Goal: Transaction & Acquisition: Purchase product/service

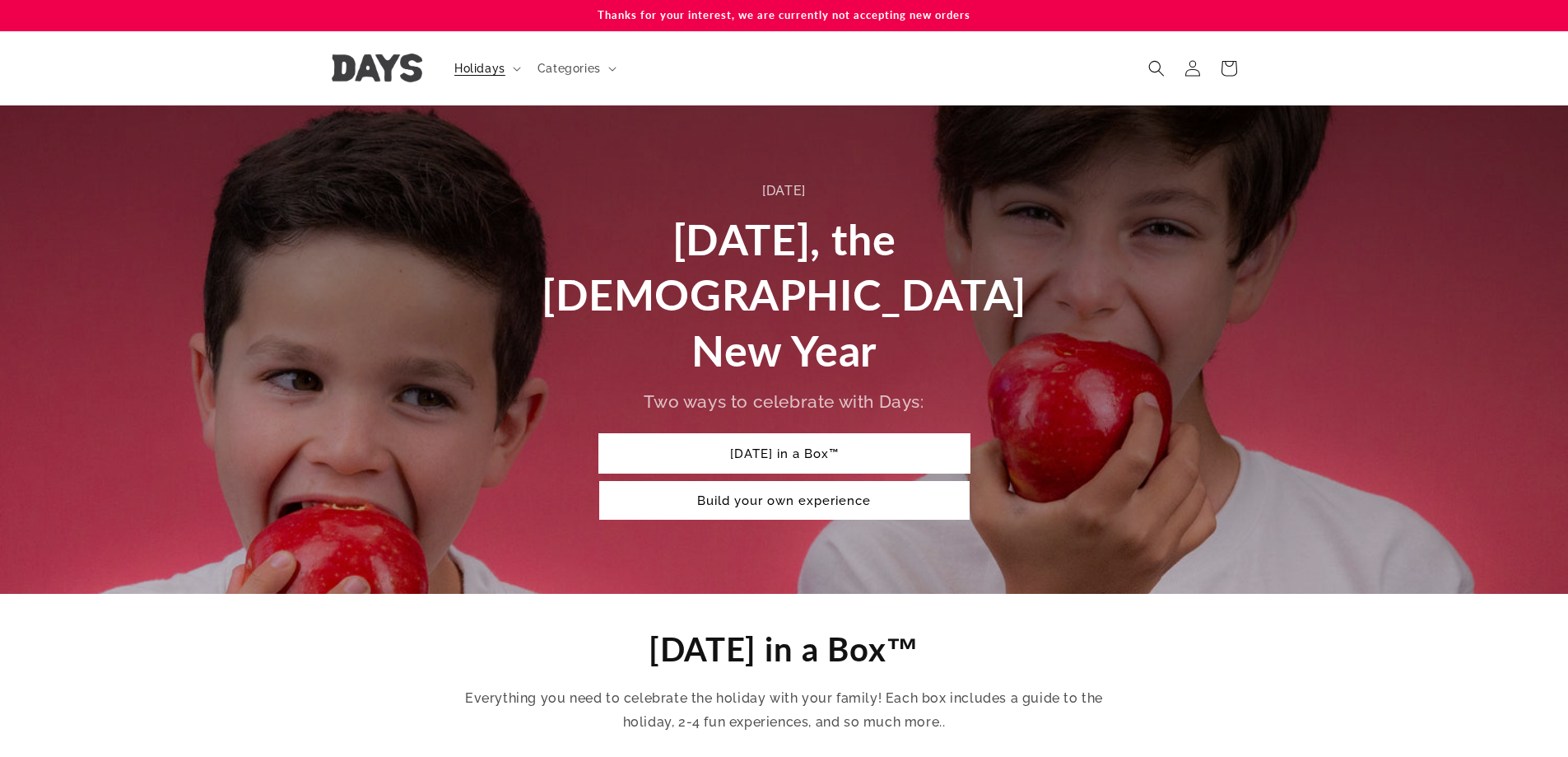
scroll to position [165, 0]
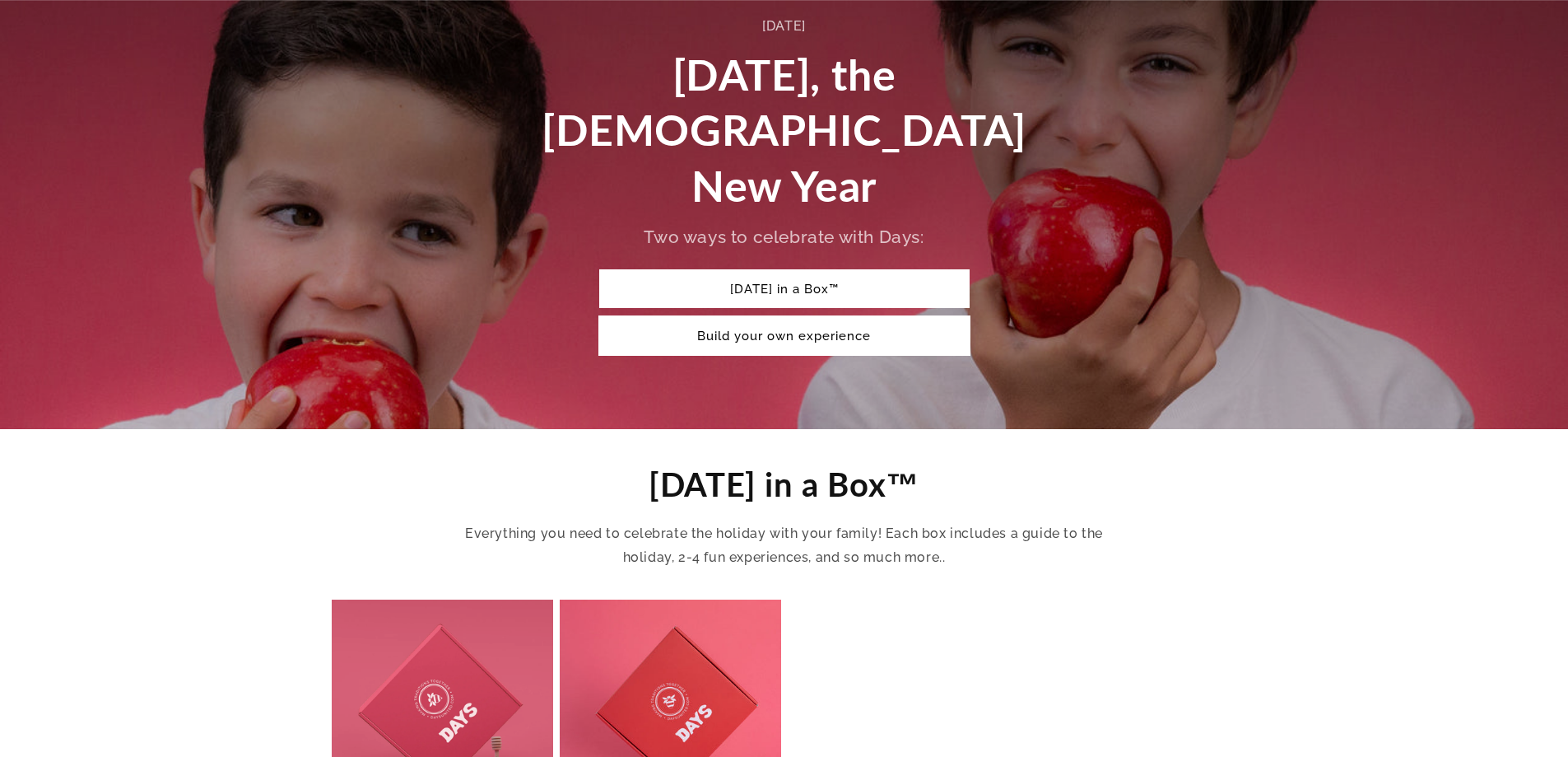
click at [820, 316] on link "Build your own experience" at bounding box center [784, 335] width 370 height 38
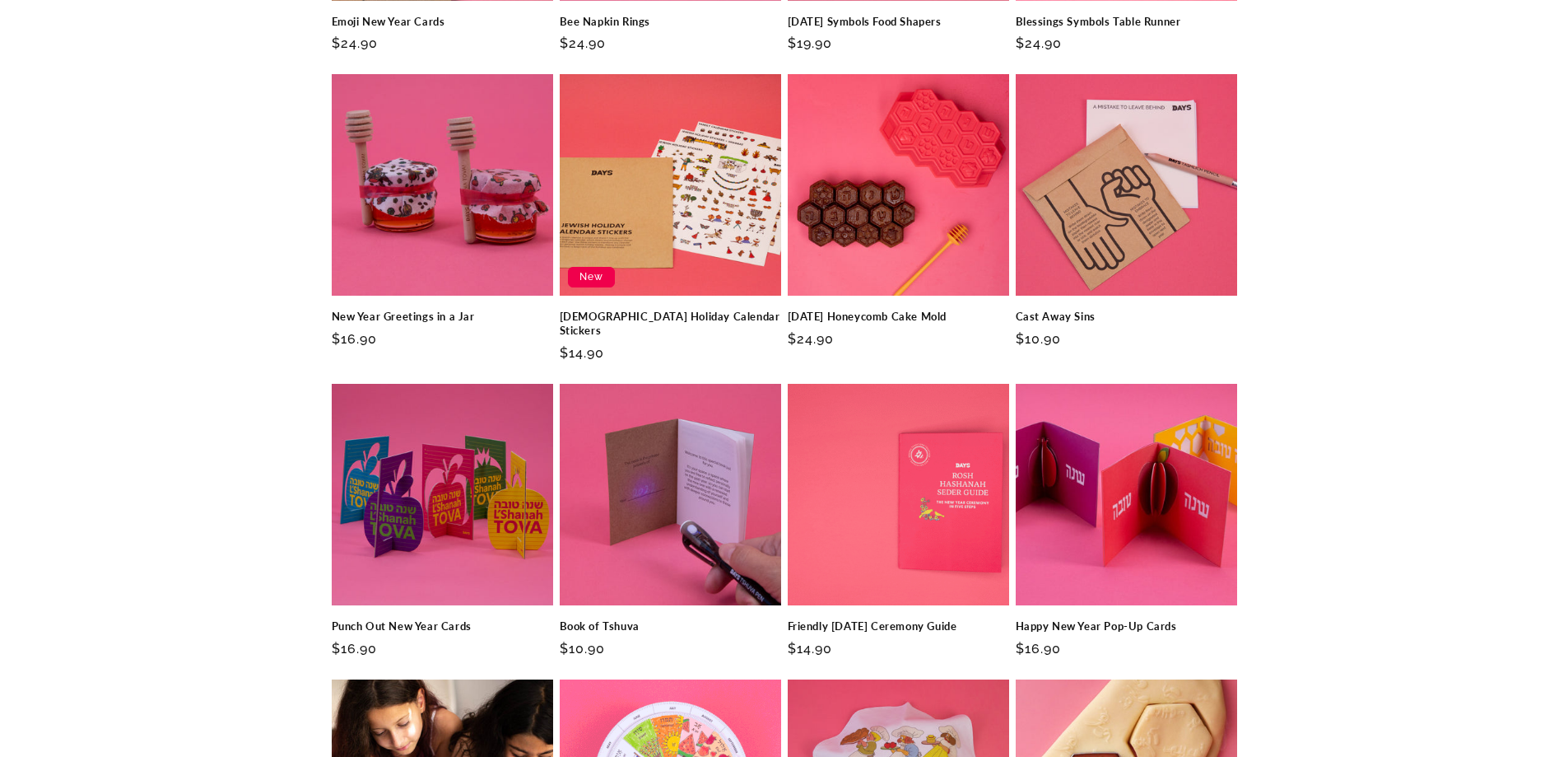
scroll to position [1927, 0]
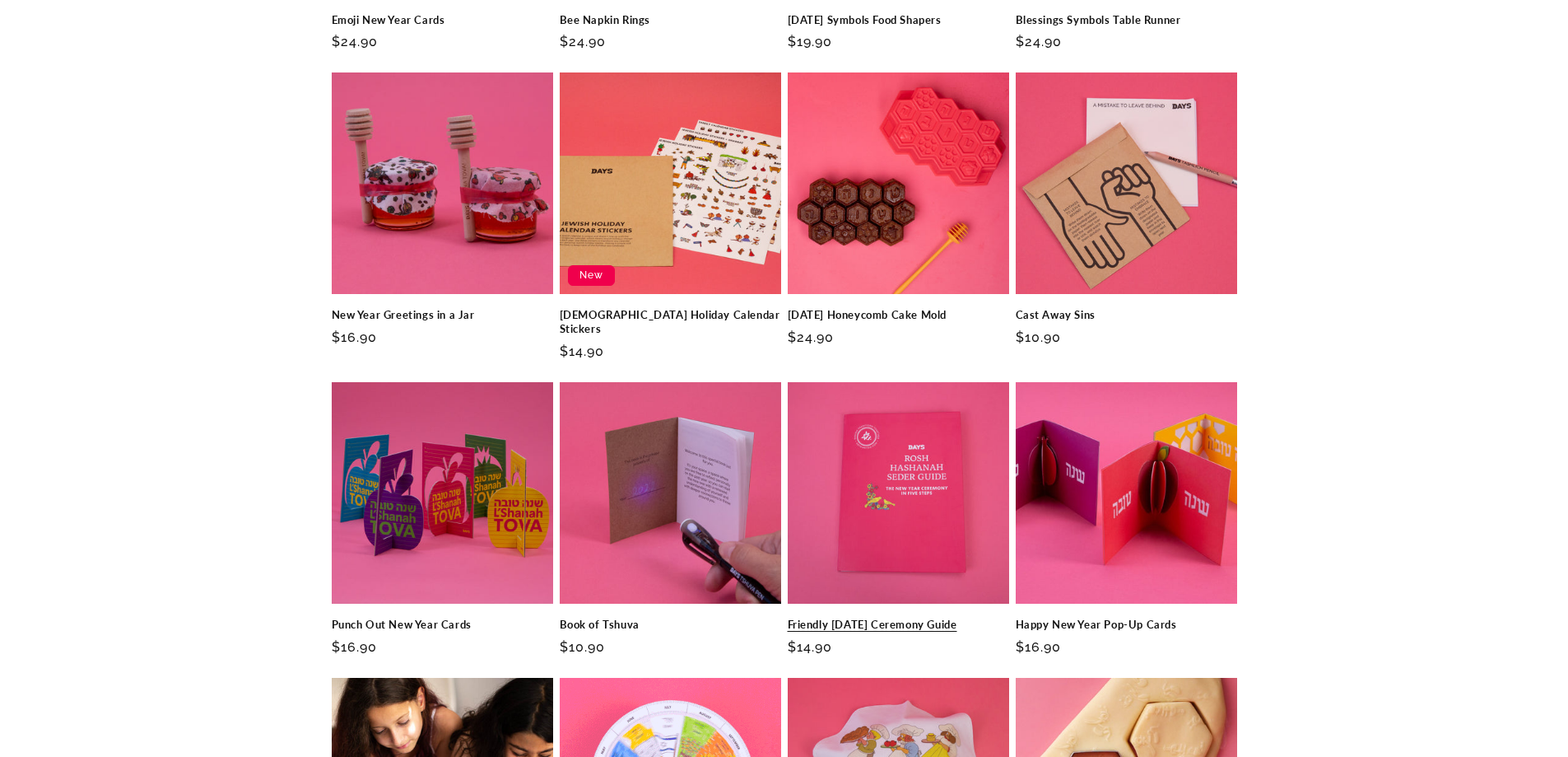
click at [936, 618] on link "Friendly [DATE] Ceremony Guide" at bounding box center [899, 624] width 222 height 14
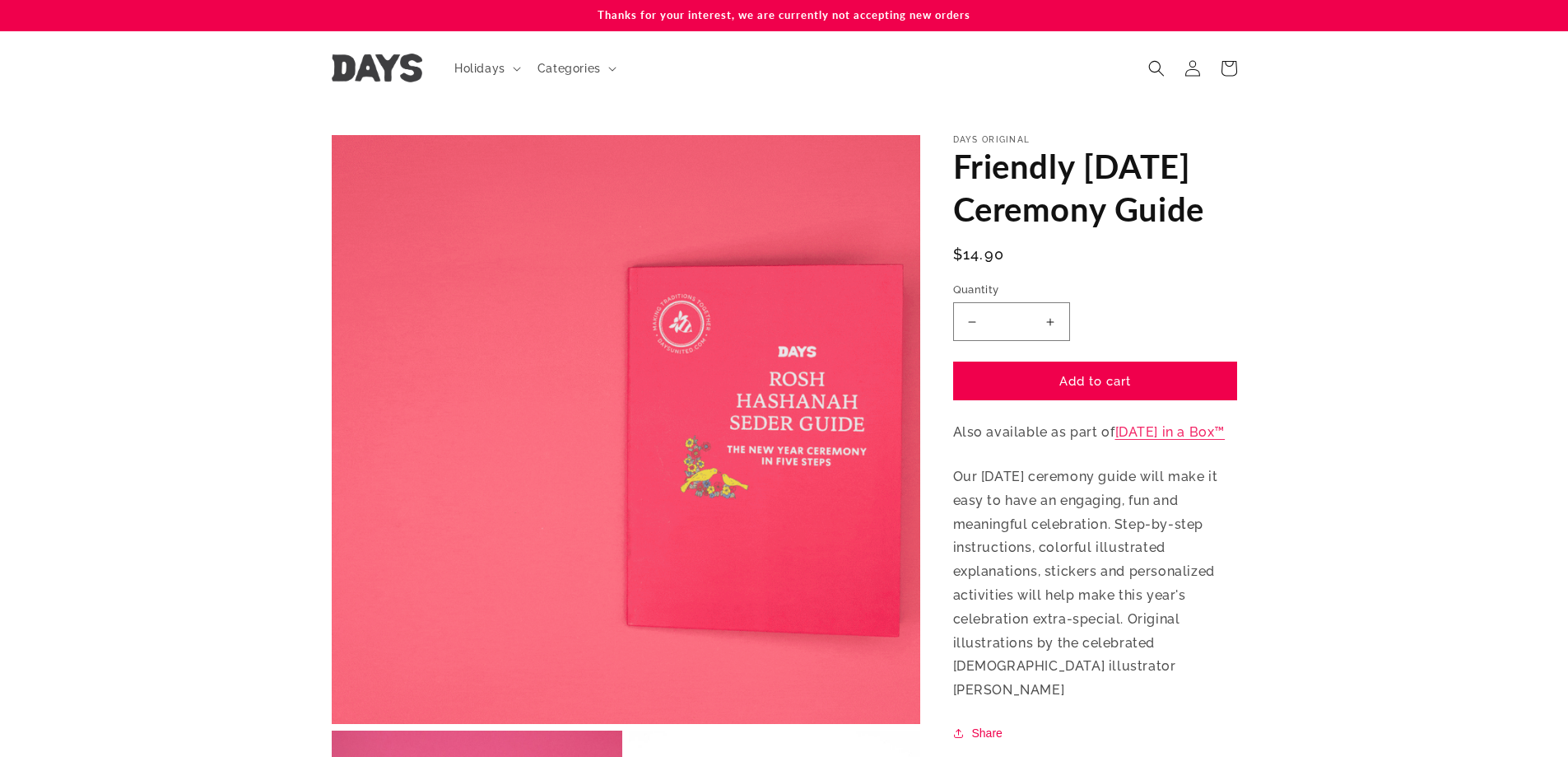
click at [1054, 341] on button "Increase quantity for Friendly Rosh Hashanah Ceremony Guide" at bounding box center [1051, 321] width 37 height 38
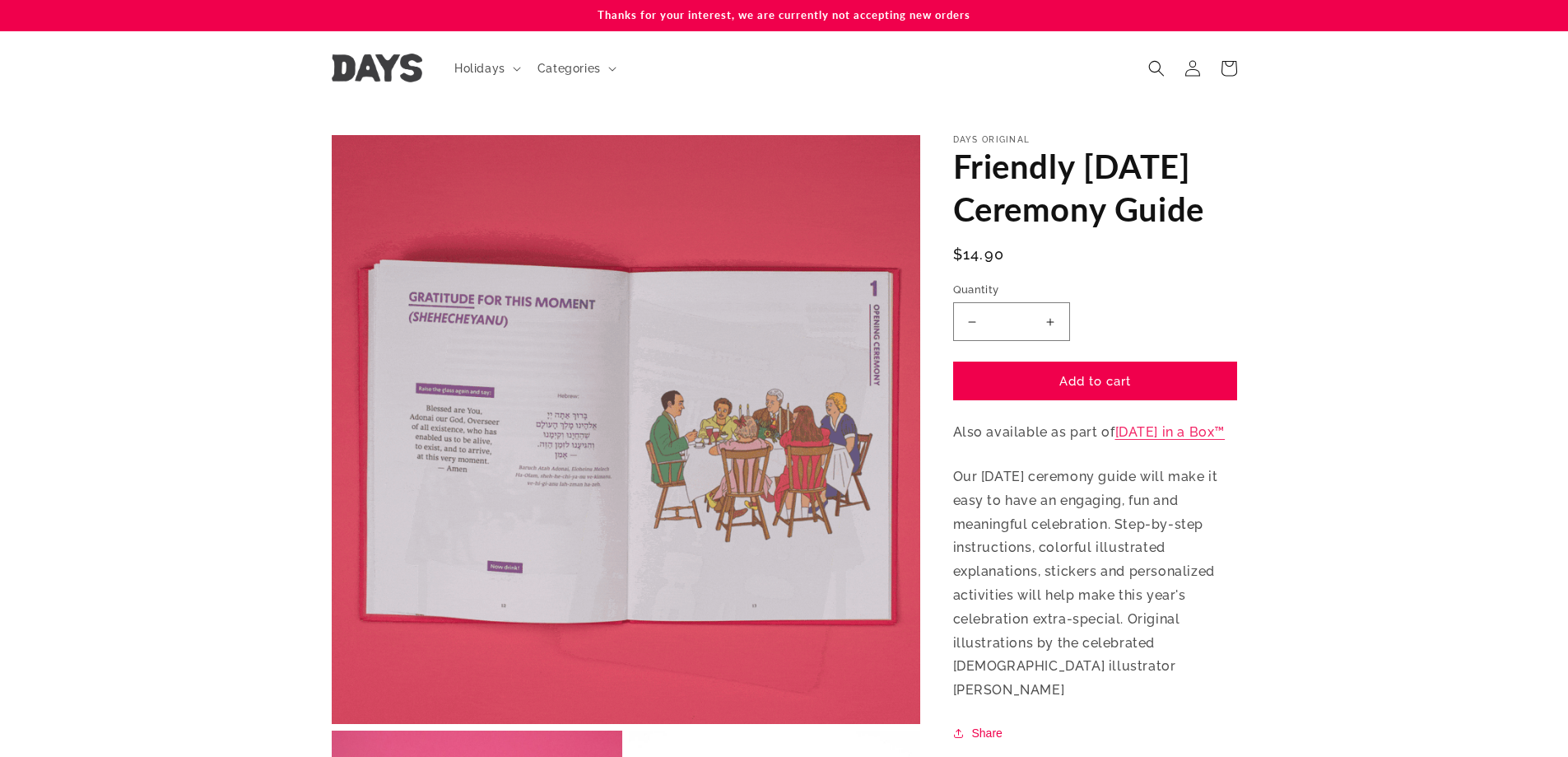
click at [1054, 341] on button "Increase quantity for Friendly Rosh Hashanah Ceremony Guide" at bounding box center [1051, 321] width 37 height 38
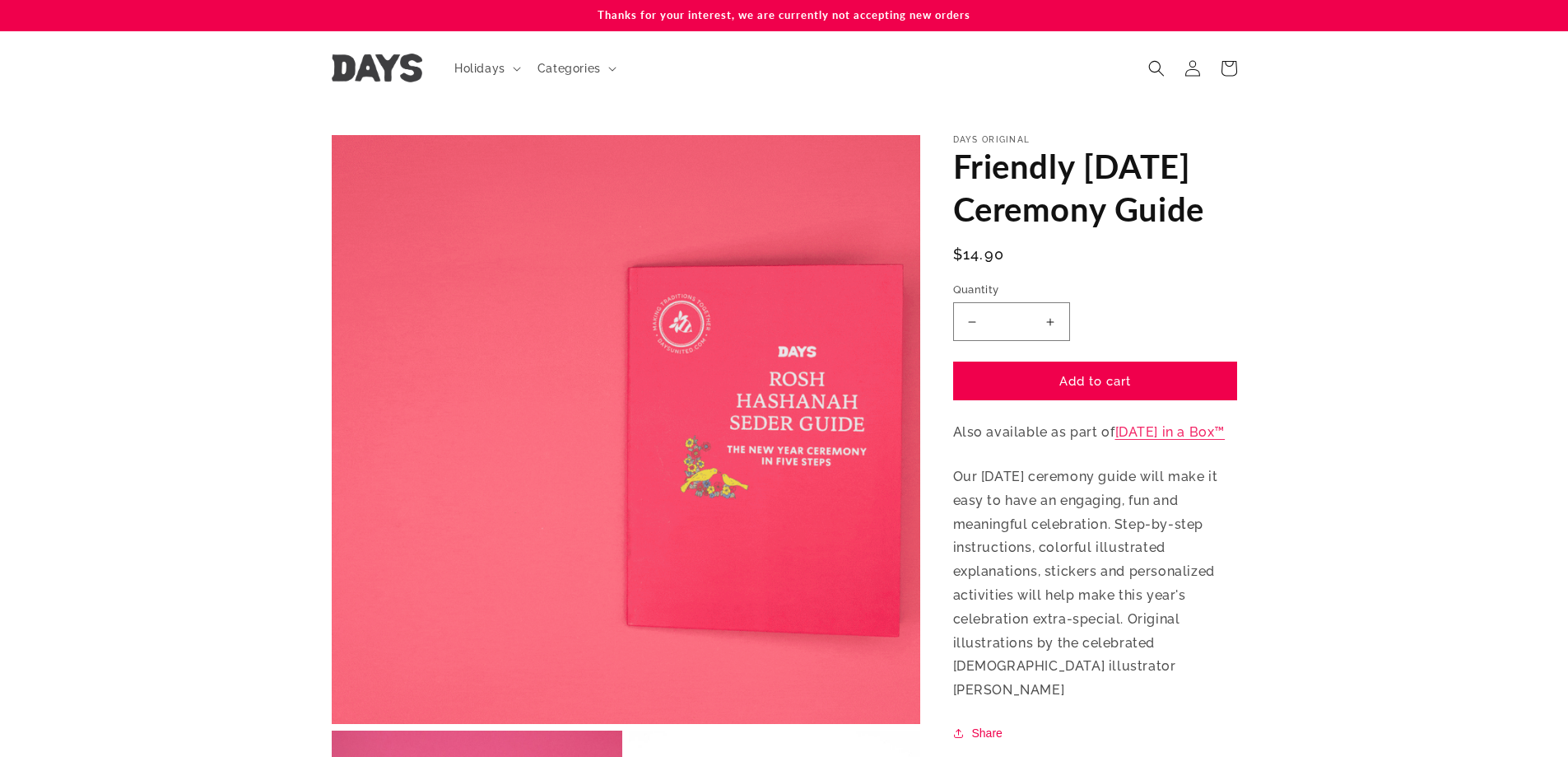
click at [1054, 341] on button "Increase quantity for Friendly Rosh Hashanah Ceremony Guide" at bounding box center [1051, 321] width 37 height 38
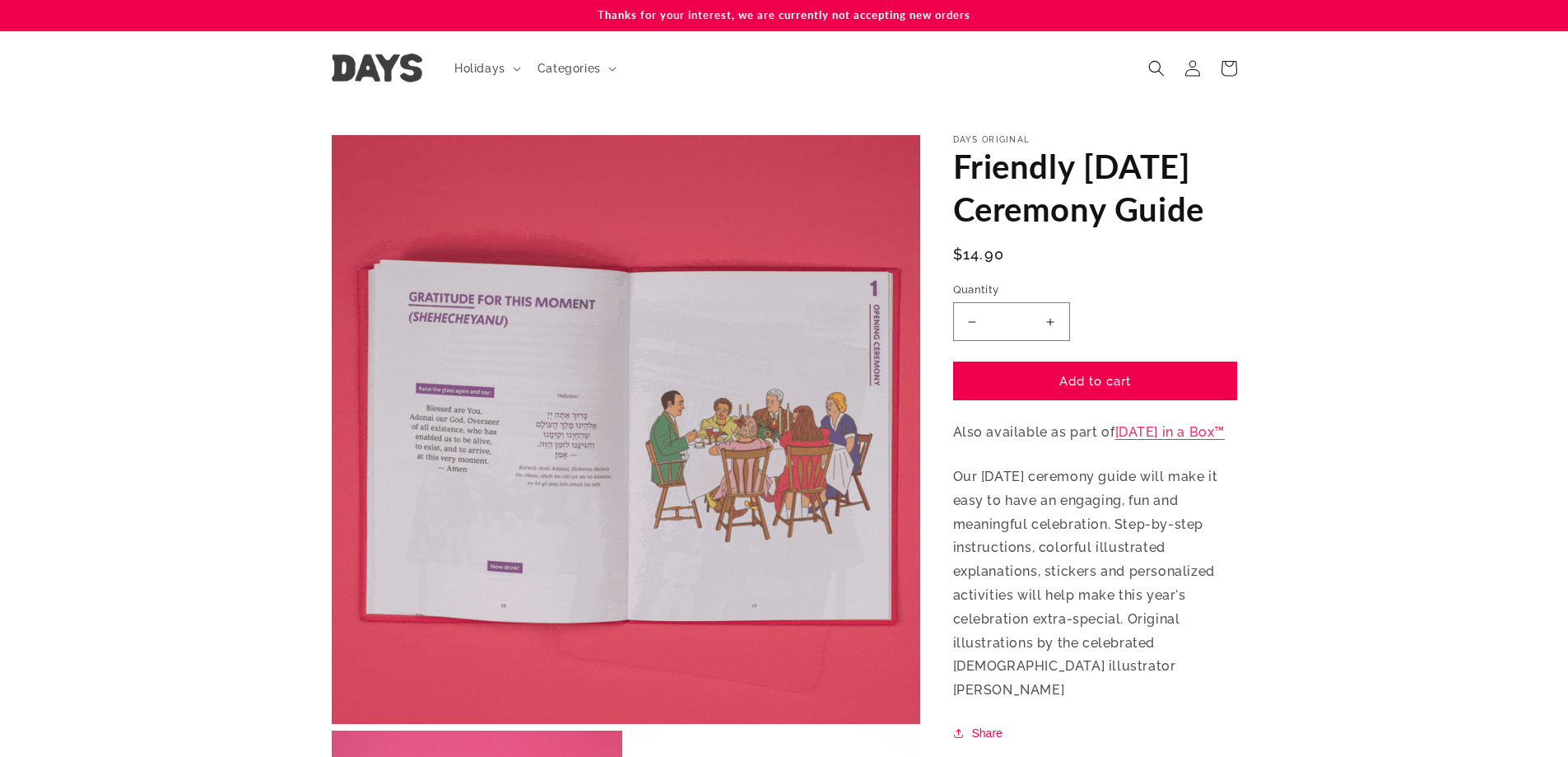
click at [1054, 341] on button "Increase quantity for Friendly [DATE] Ceremony Guide" at bounding box center [1051, 321] width 37 height 38
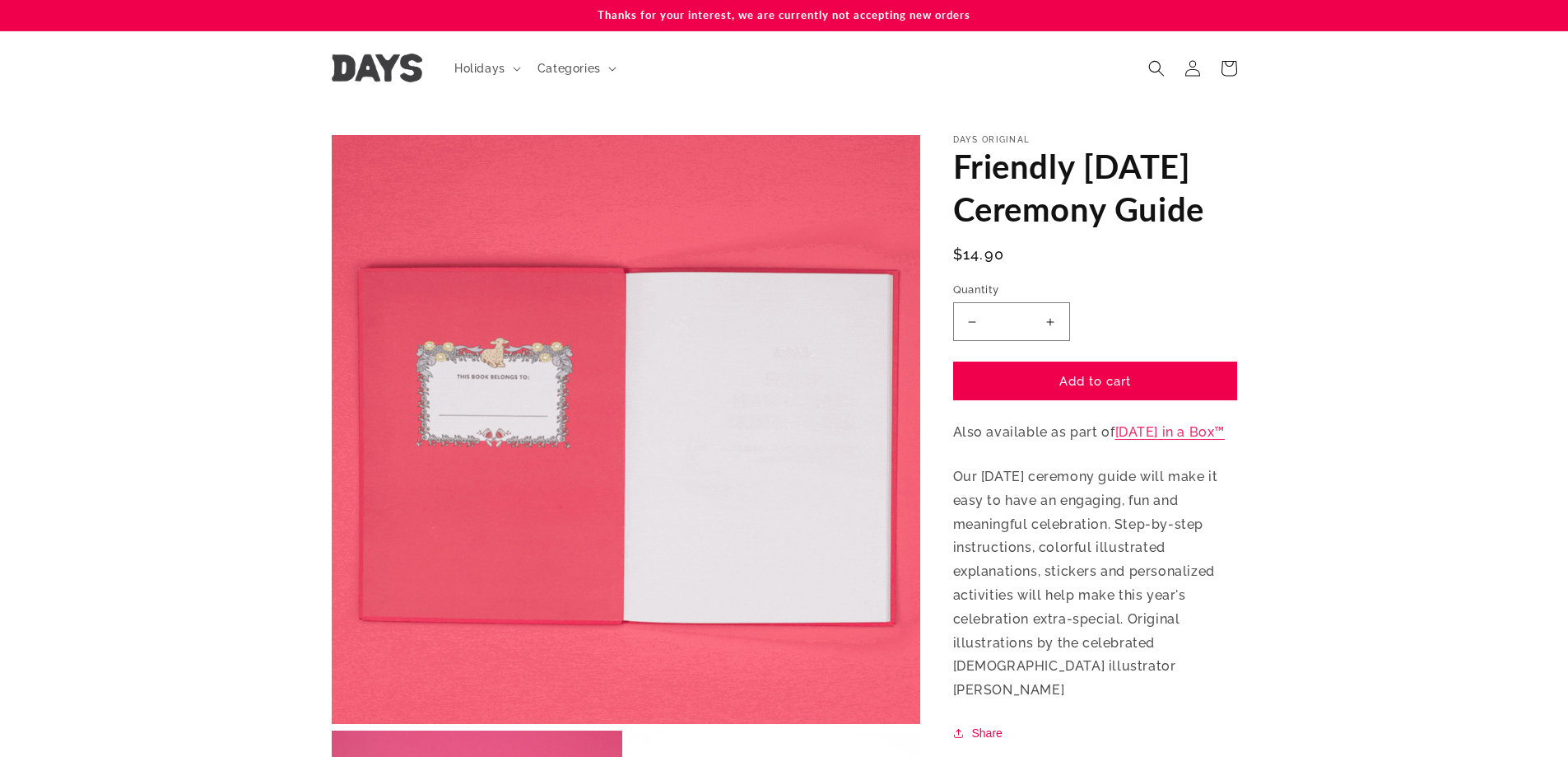
click at [1054, 341] on button "Increase quantity for Friendly [DATE] Ceremony Guide" at bounding box center [1051, 321] width 37 height 38
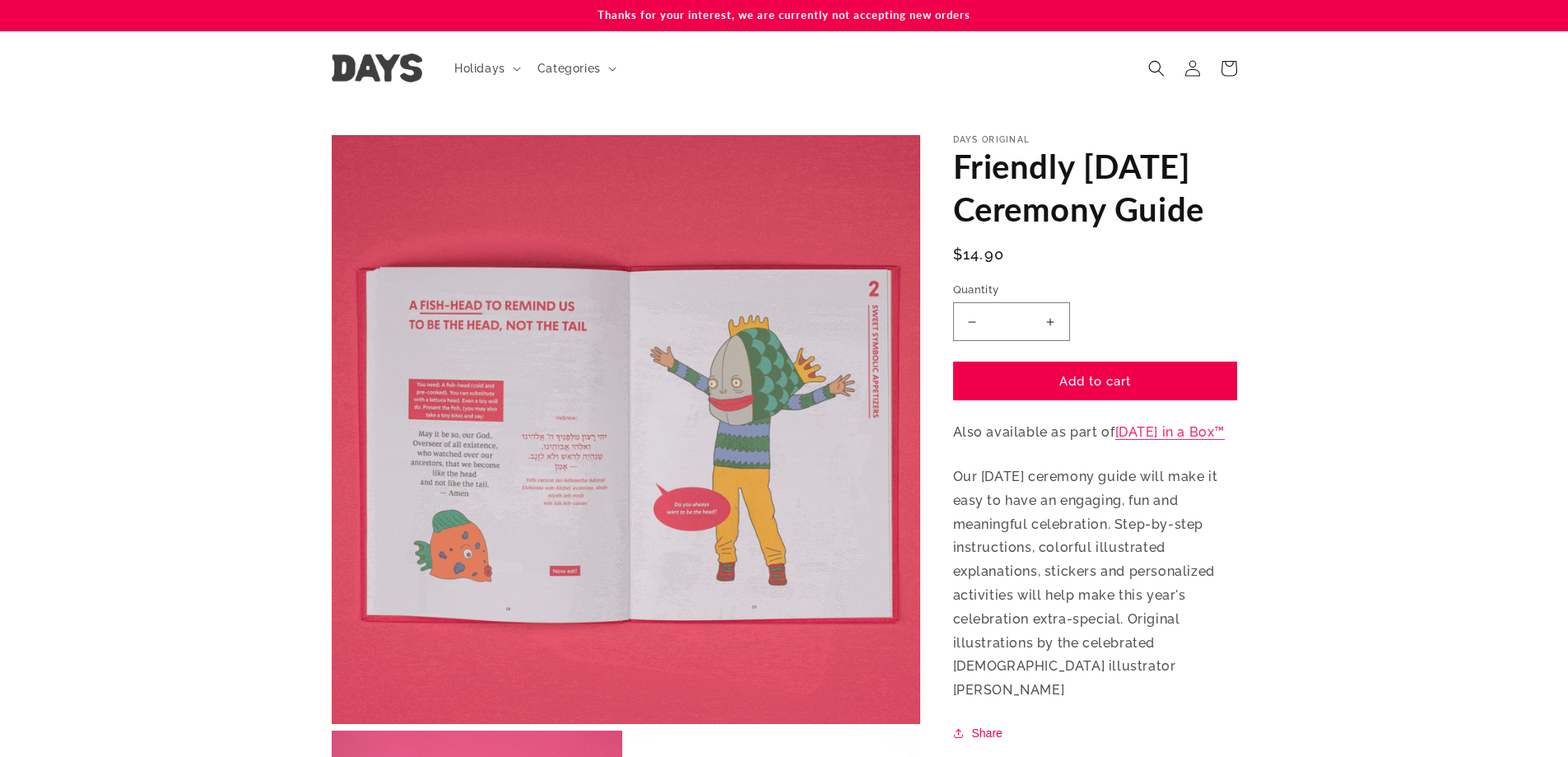
click at [1054, 341] on button "Increase quantity for Friendly [DATE] Ceremony Guide" at bounding box center [1051, 321] width 37 height 38
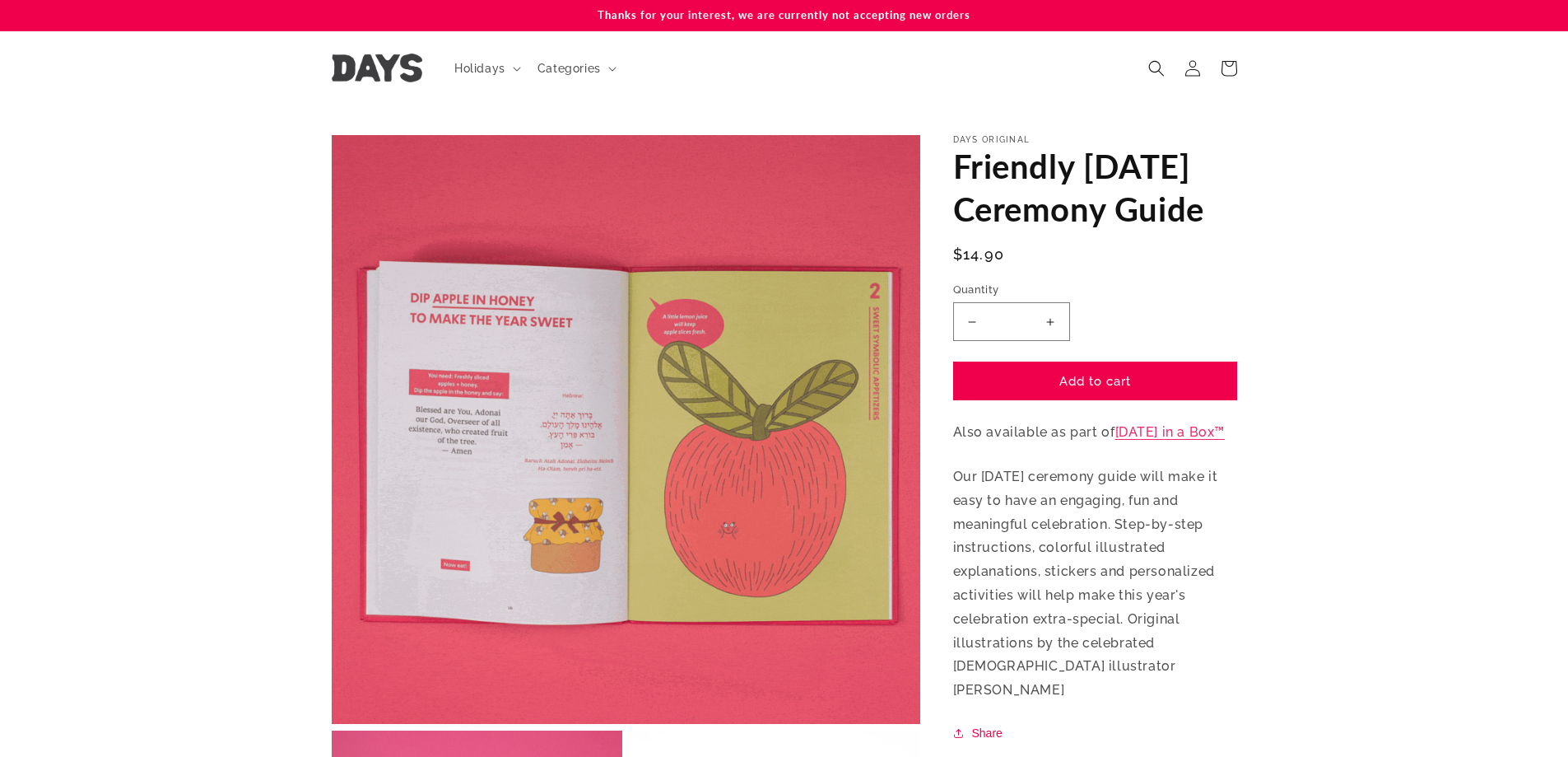
type input "*"
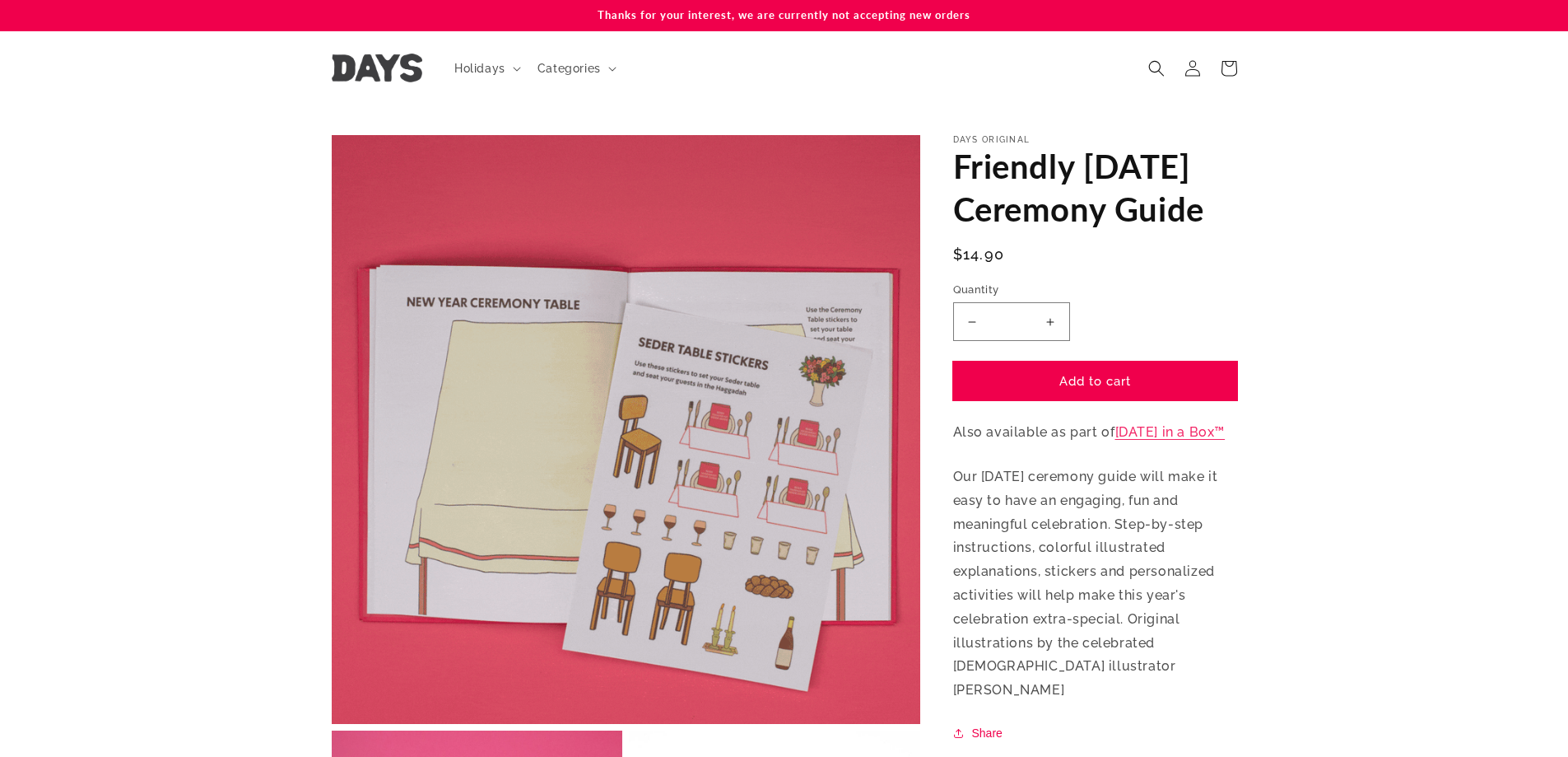
click at [1067, 401] on button "Add to cart" at bounding box center [1094, 380] width 284 height 38
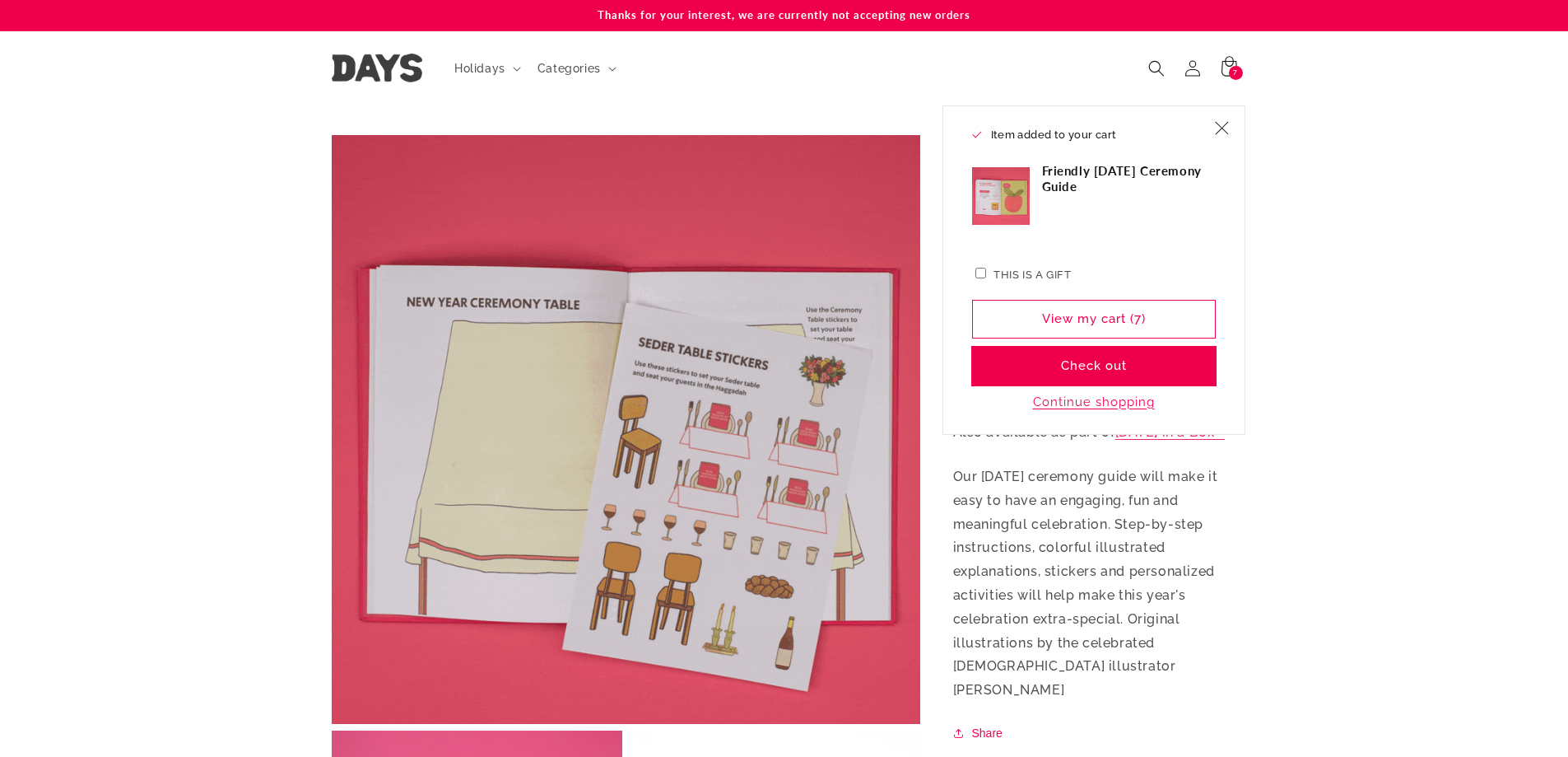
click at [1175, 369] on button "Check out" at bounding box center [1094, 365] width 243 height 38
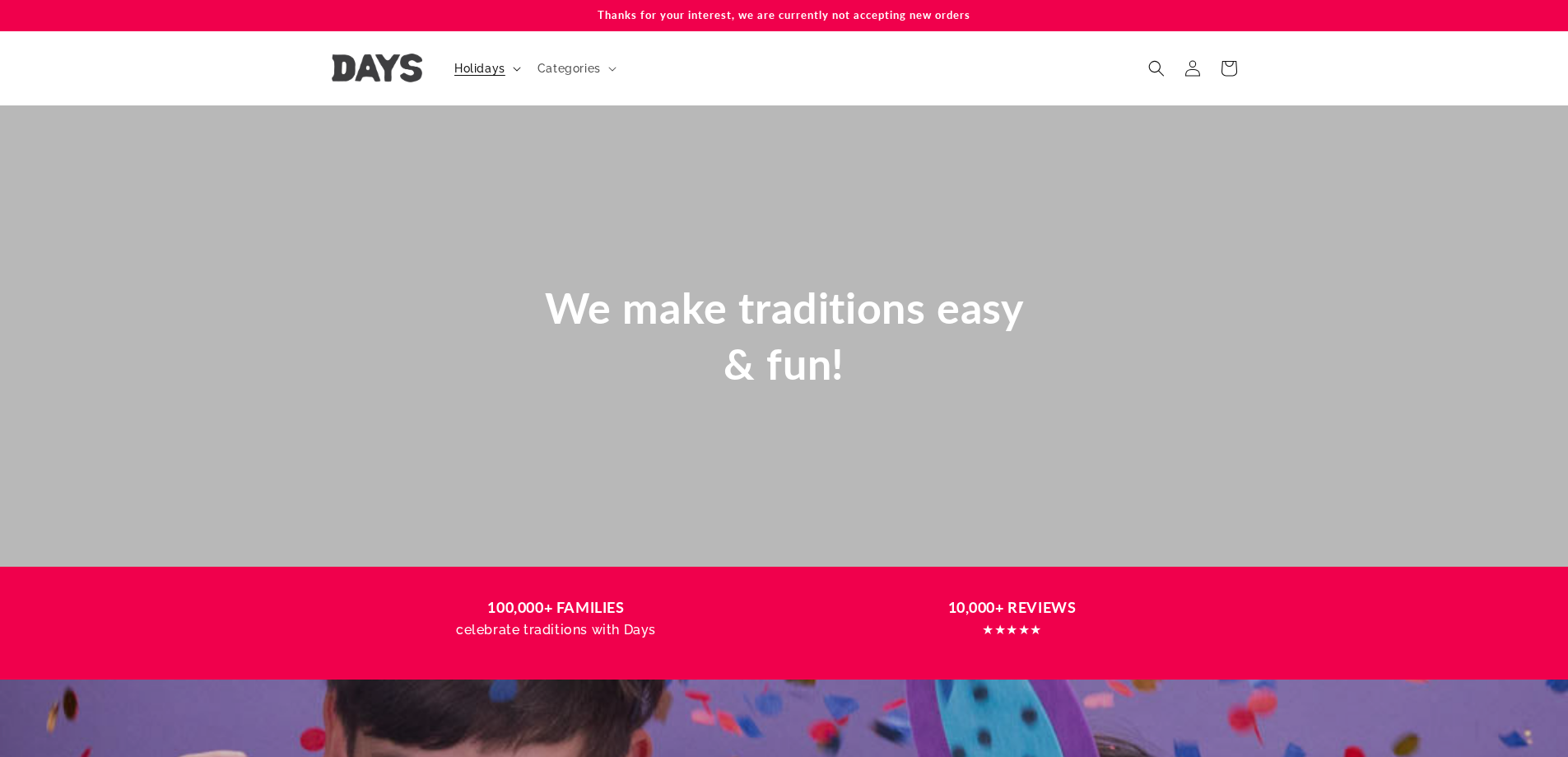
click at [468, 72] on span "Holidays" at bounding box center [480, 68] width 51 height 15
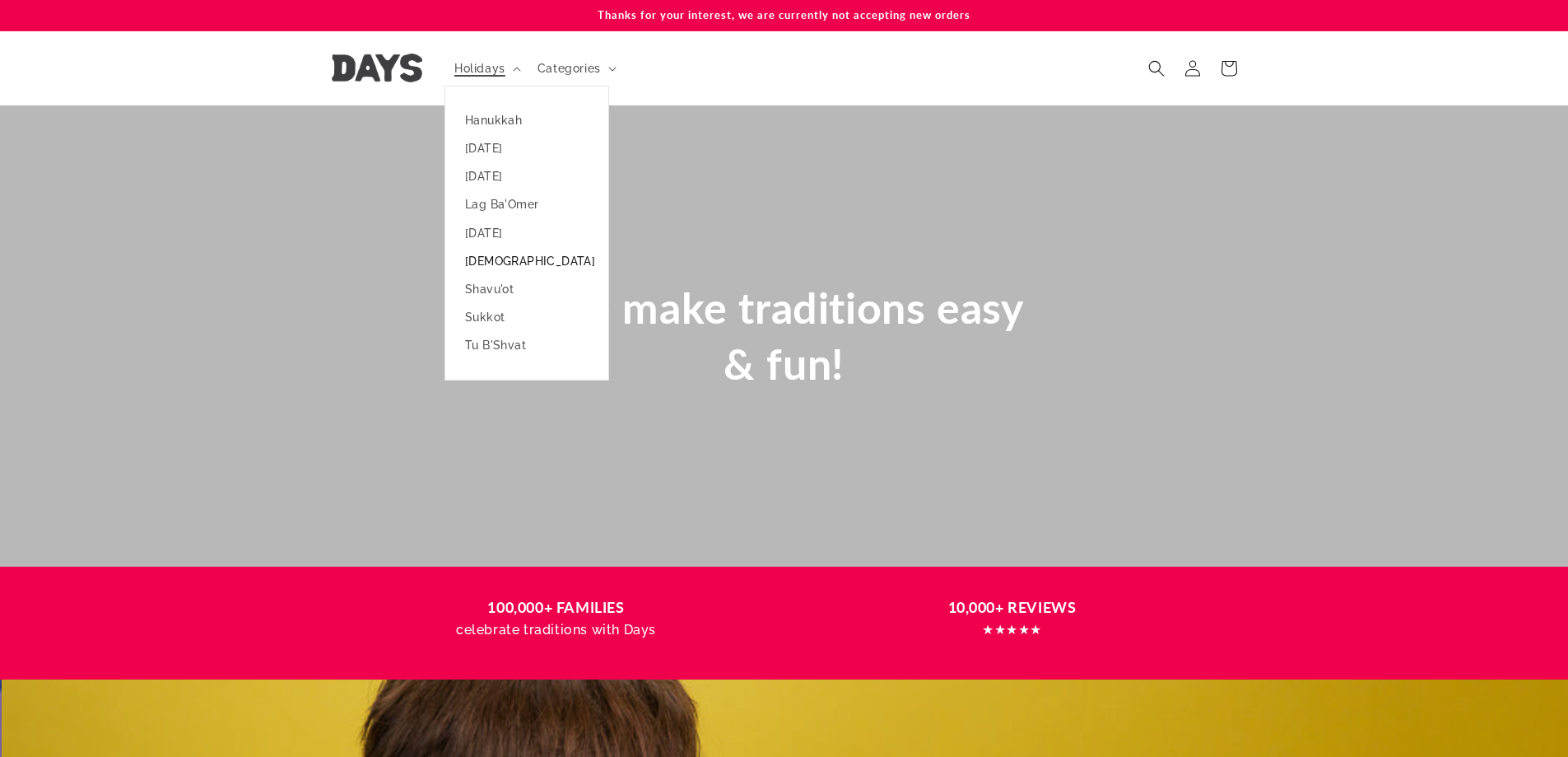
scroll to position [0, 1568]
click at [504, 239] on link "[DATE]" at bounding box center [527, 233] width 163 height 28
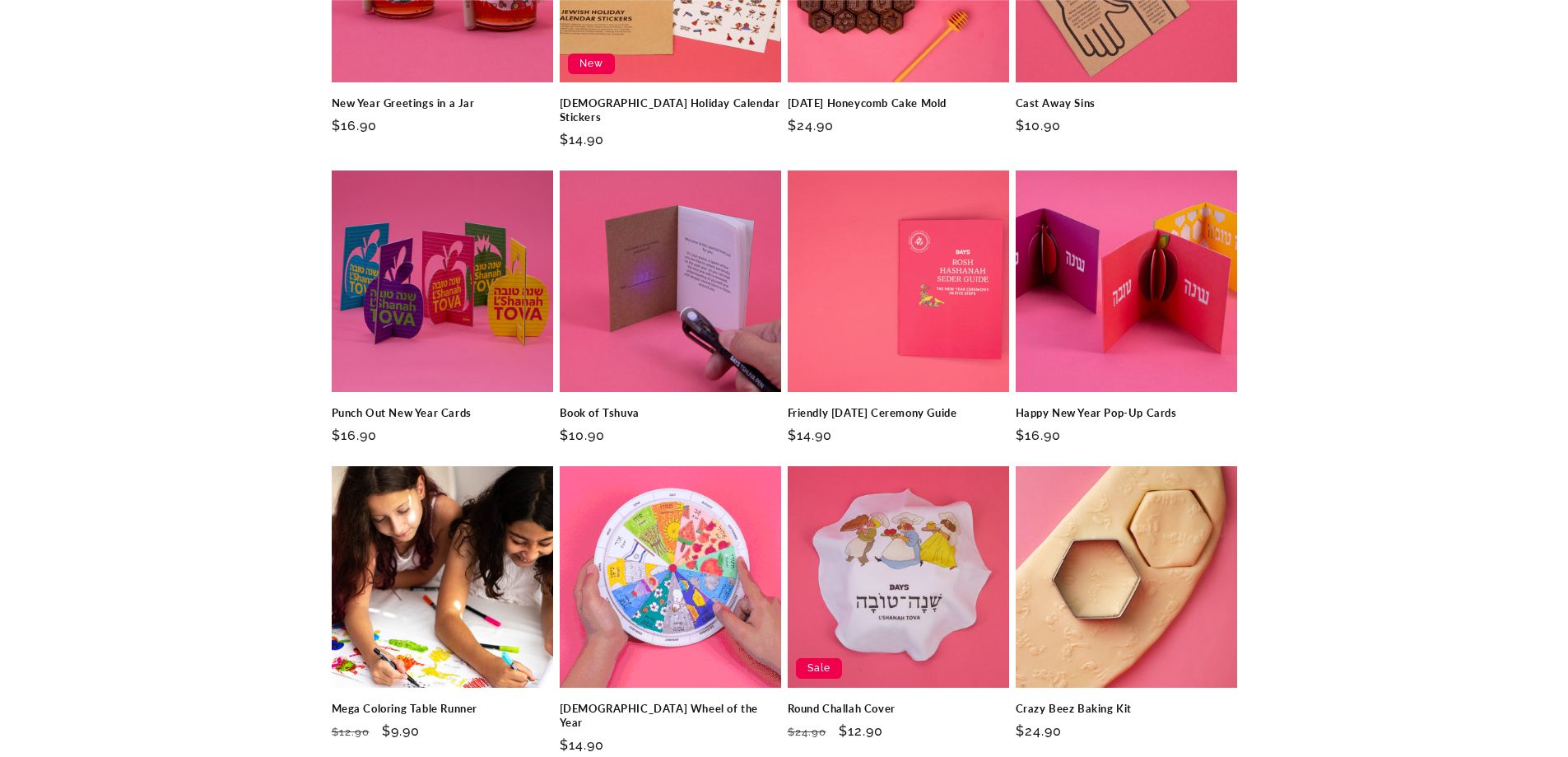
scroll to position [2141, 0]
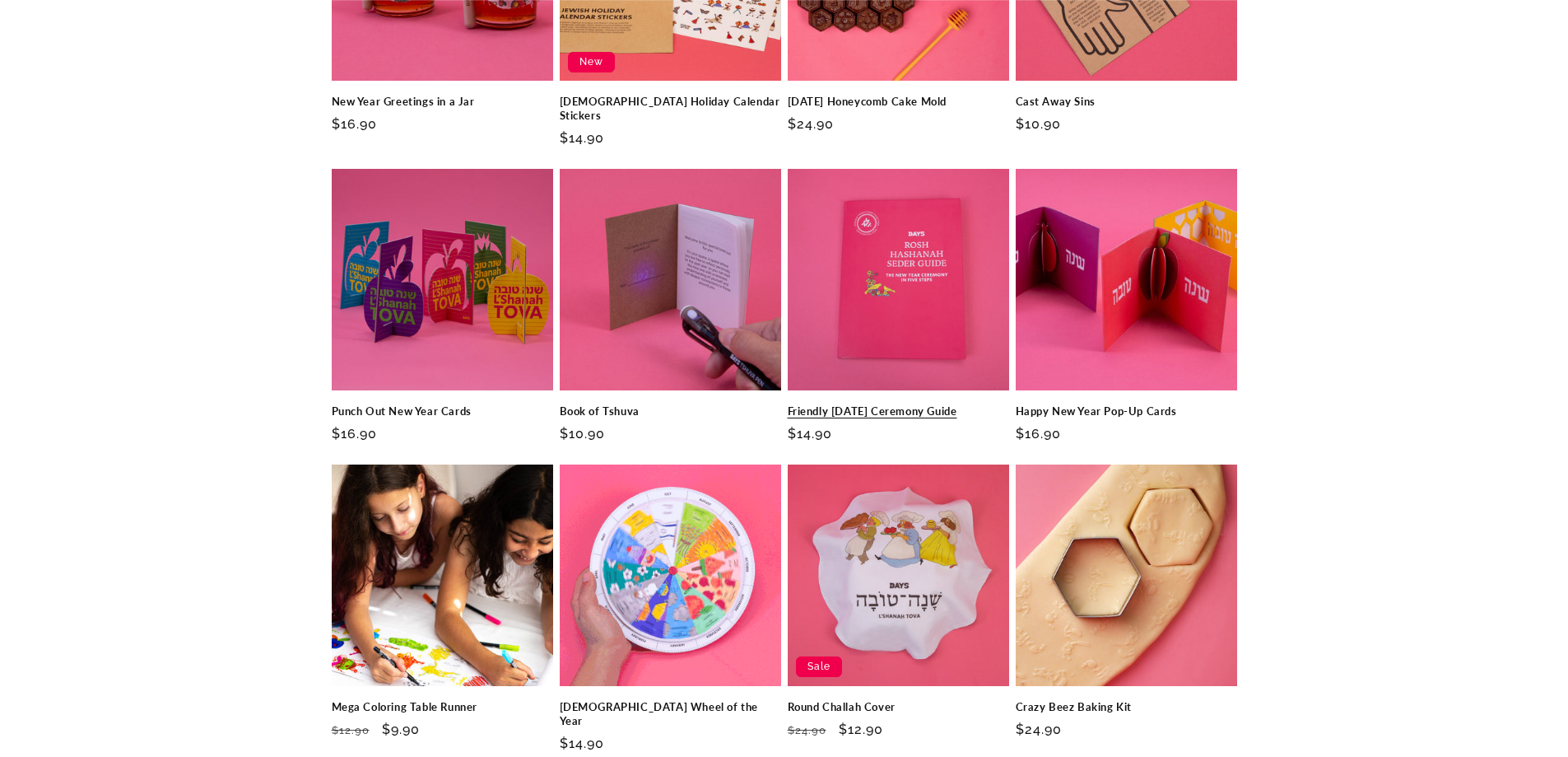
click at [914, 405] on link "Friendly [DATE] Ceremony Guide" at bounding box center [899, 411] width 222 height 14
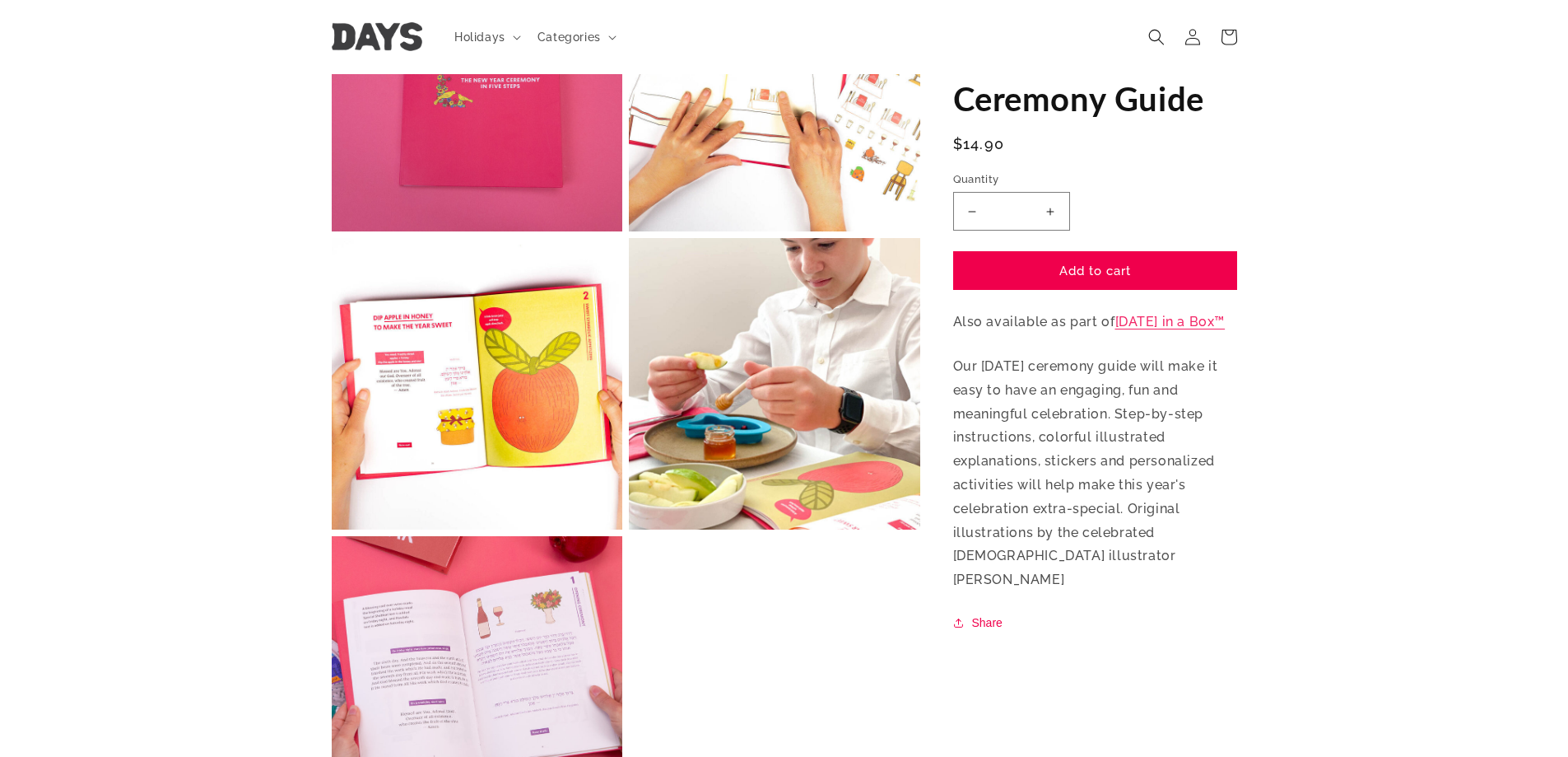
scroll to position [774, 0]
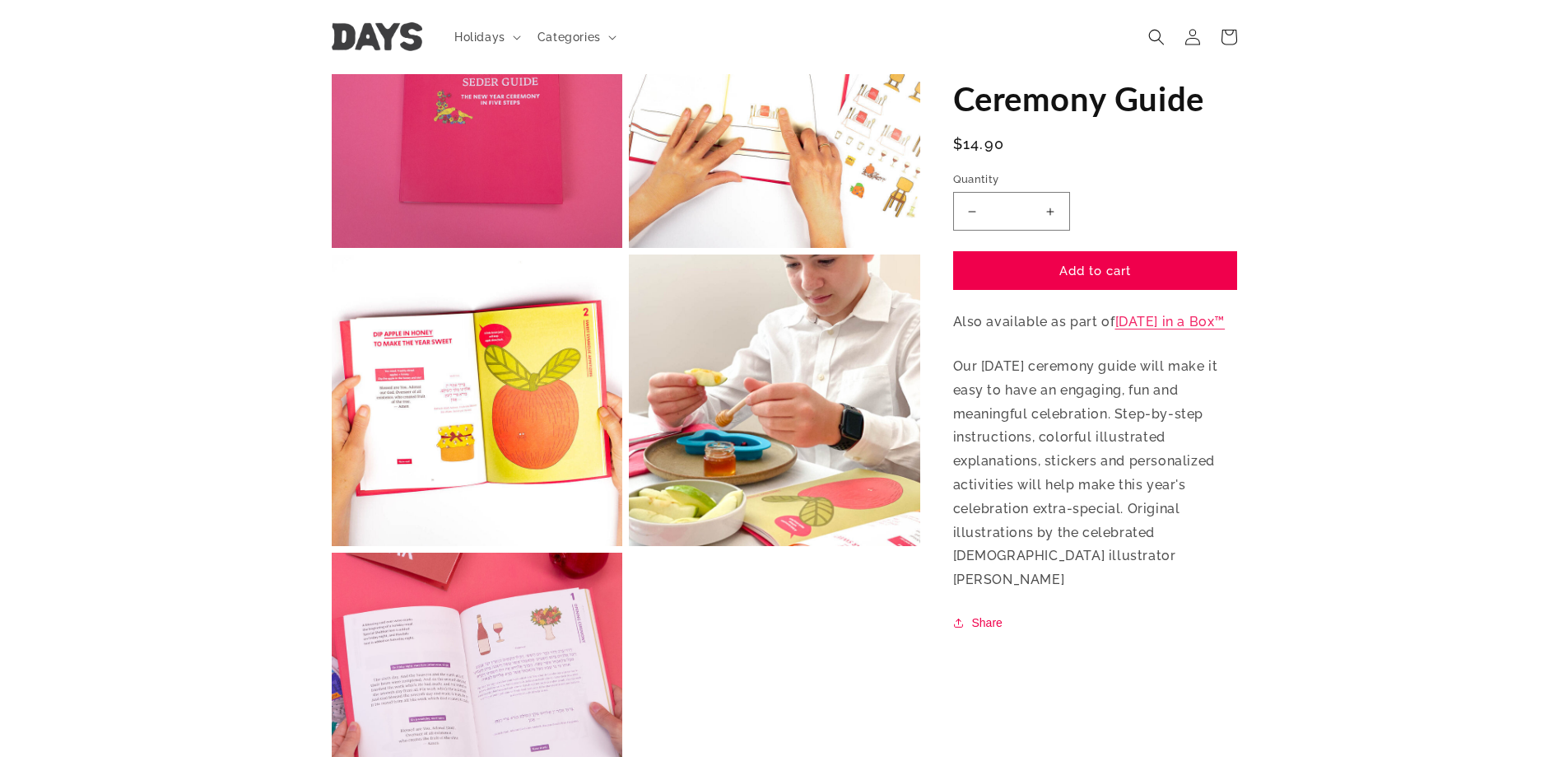
click at [332, 247] on button "Open media 2 in modal" at bounding box center [332, 247] width 0 height 0
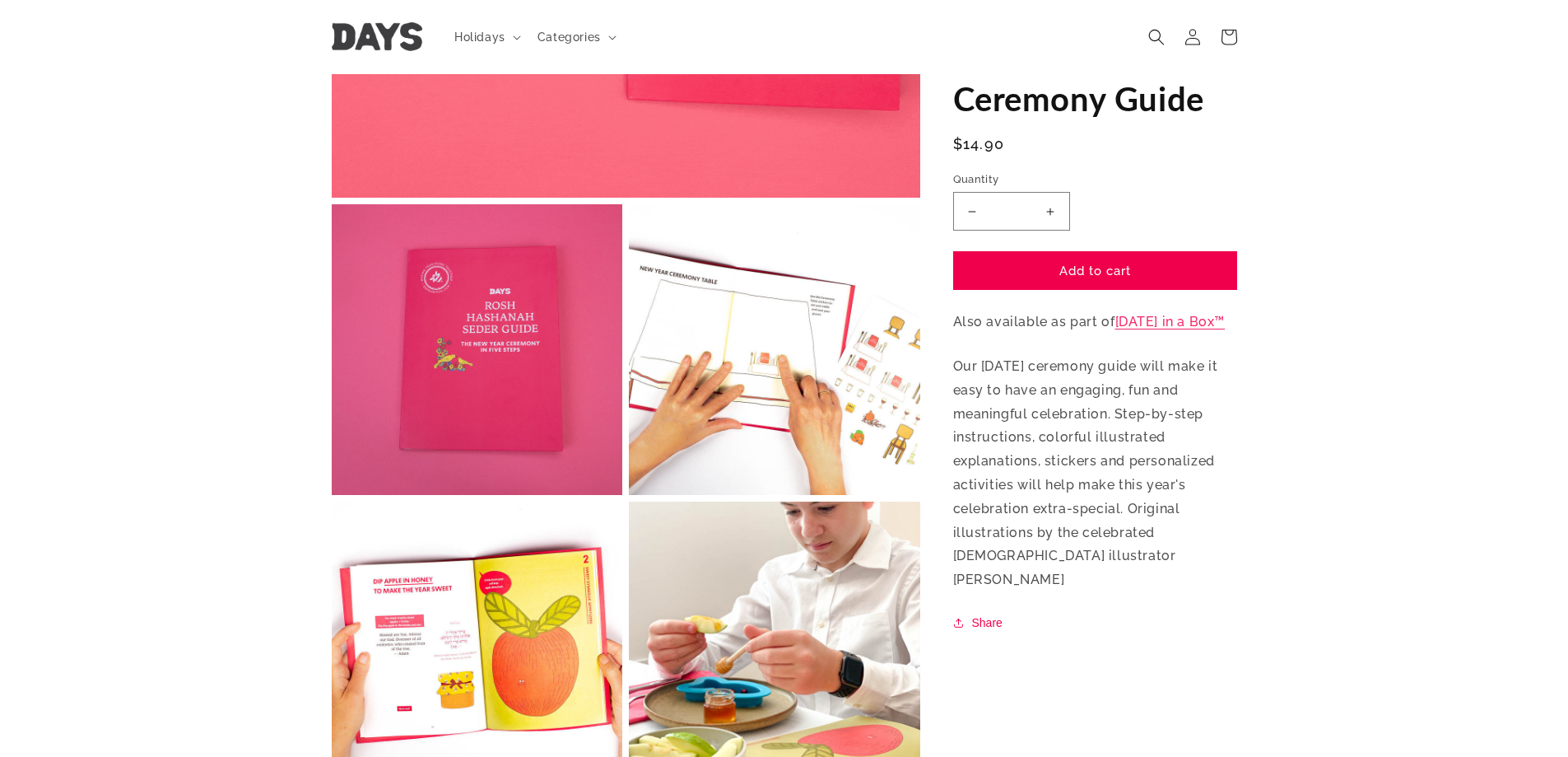
scroll to position [444, 0]
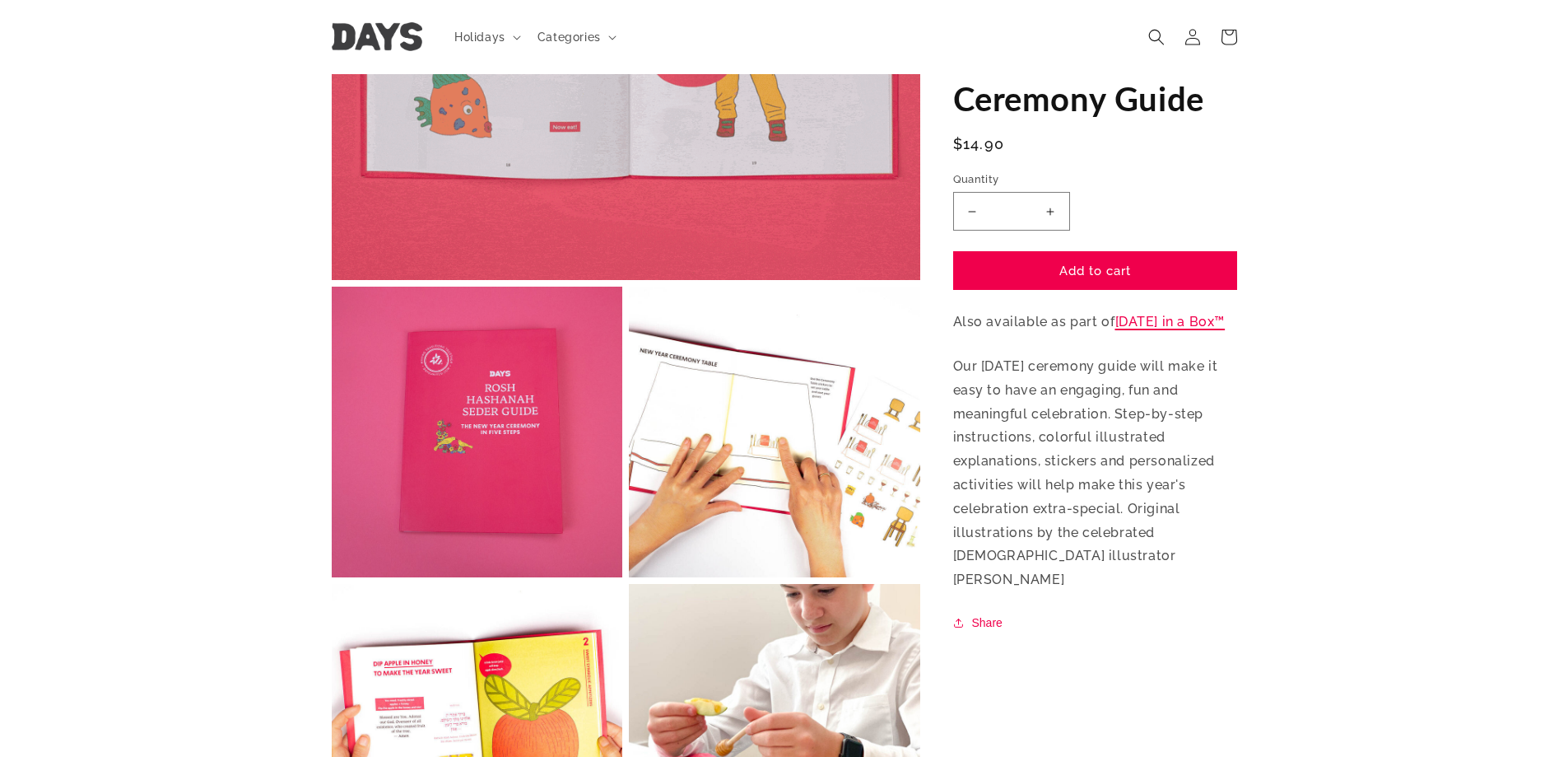
click at [1196, 330] on link "[DATE] in a Box™" at bounding box center [1170, 322] width 110 height 16
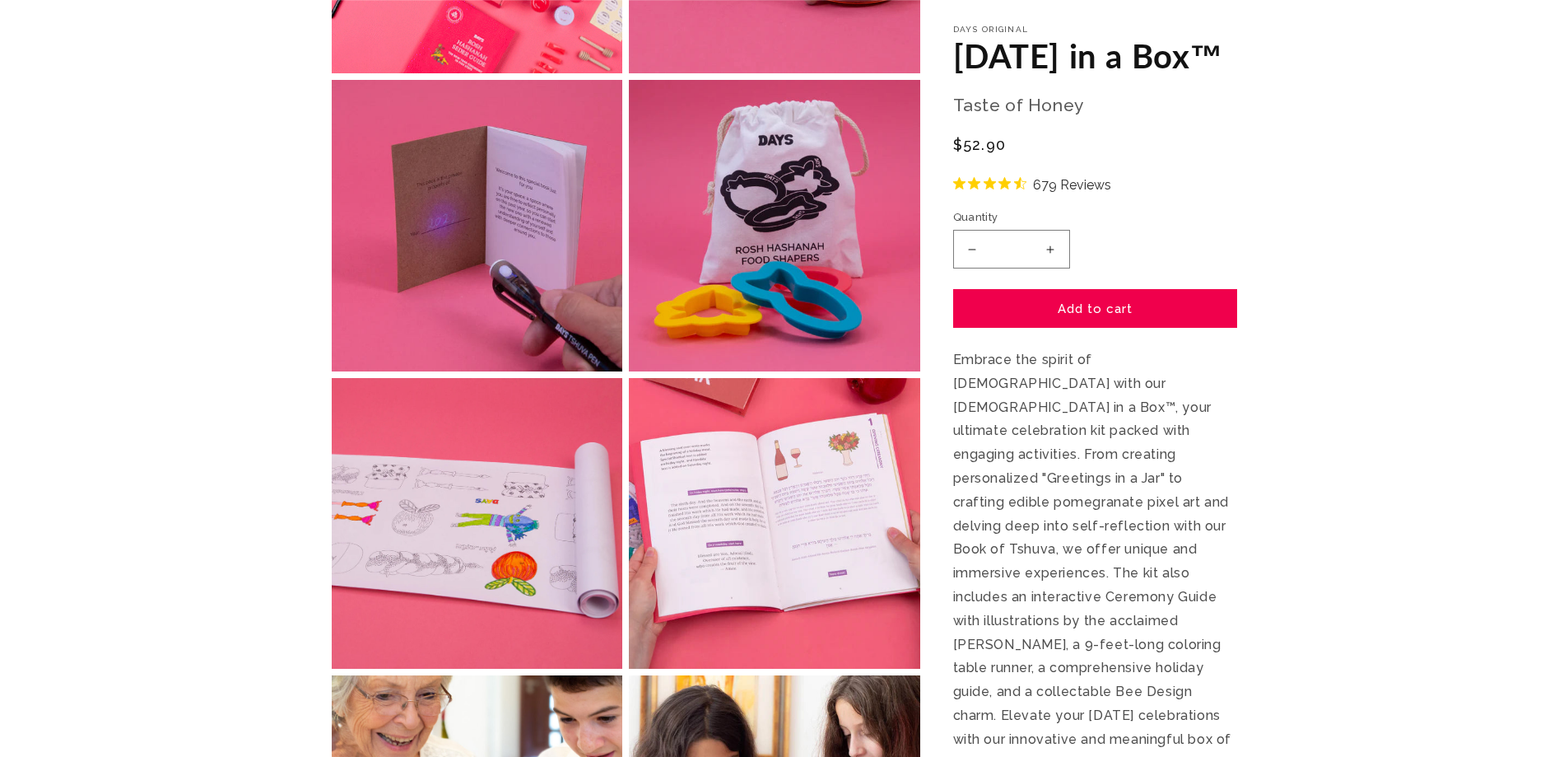
scroll to position [1070, 0]
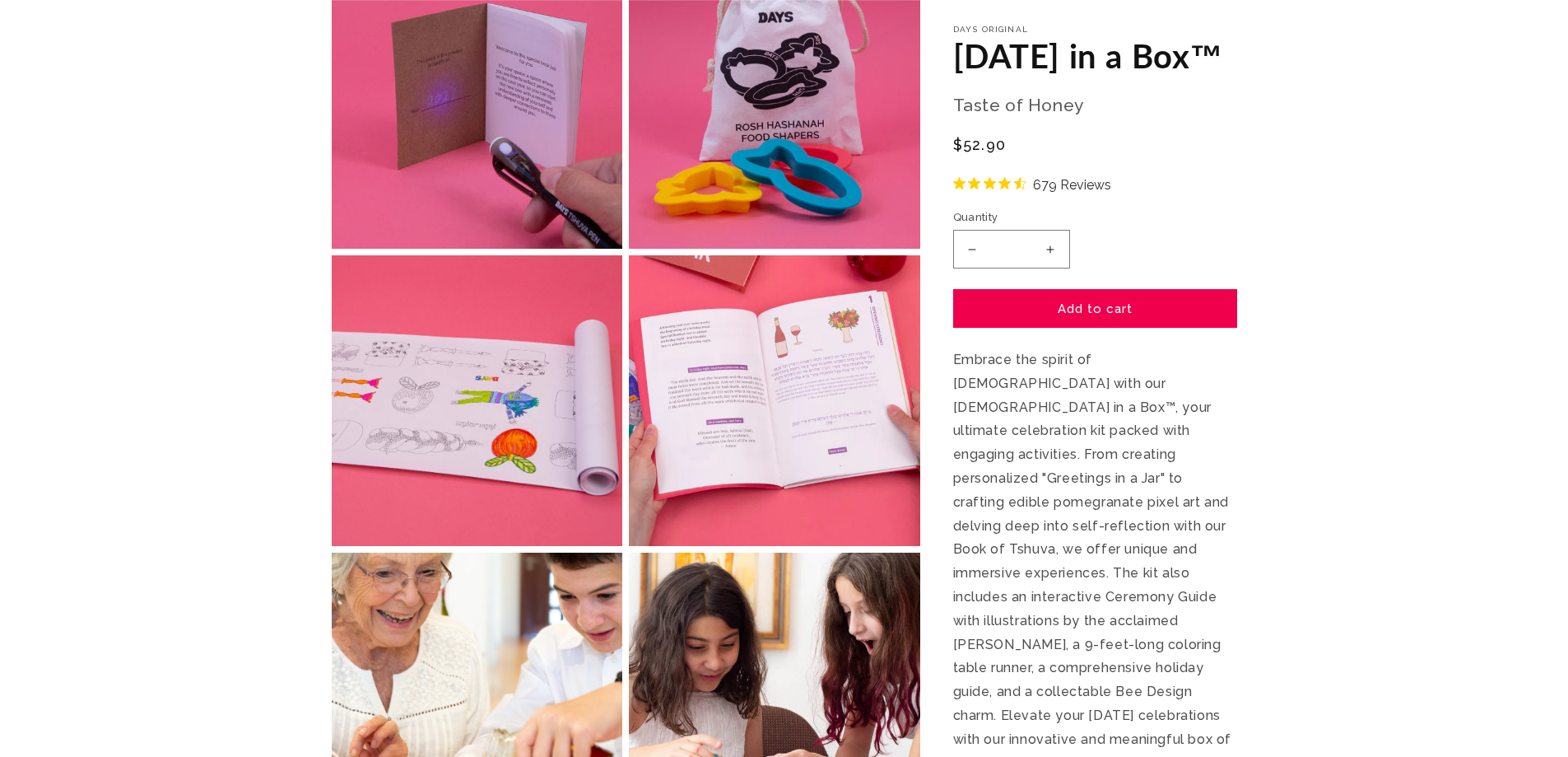
click at [629, 546] on button "Open media 7 in modal" at bounding box center [629, 546] width 0 height 0
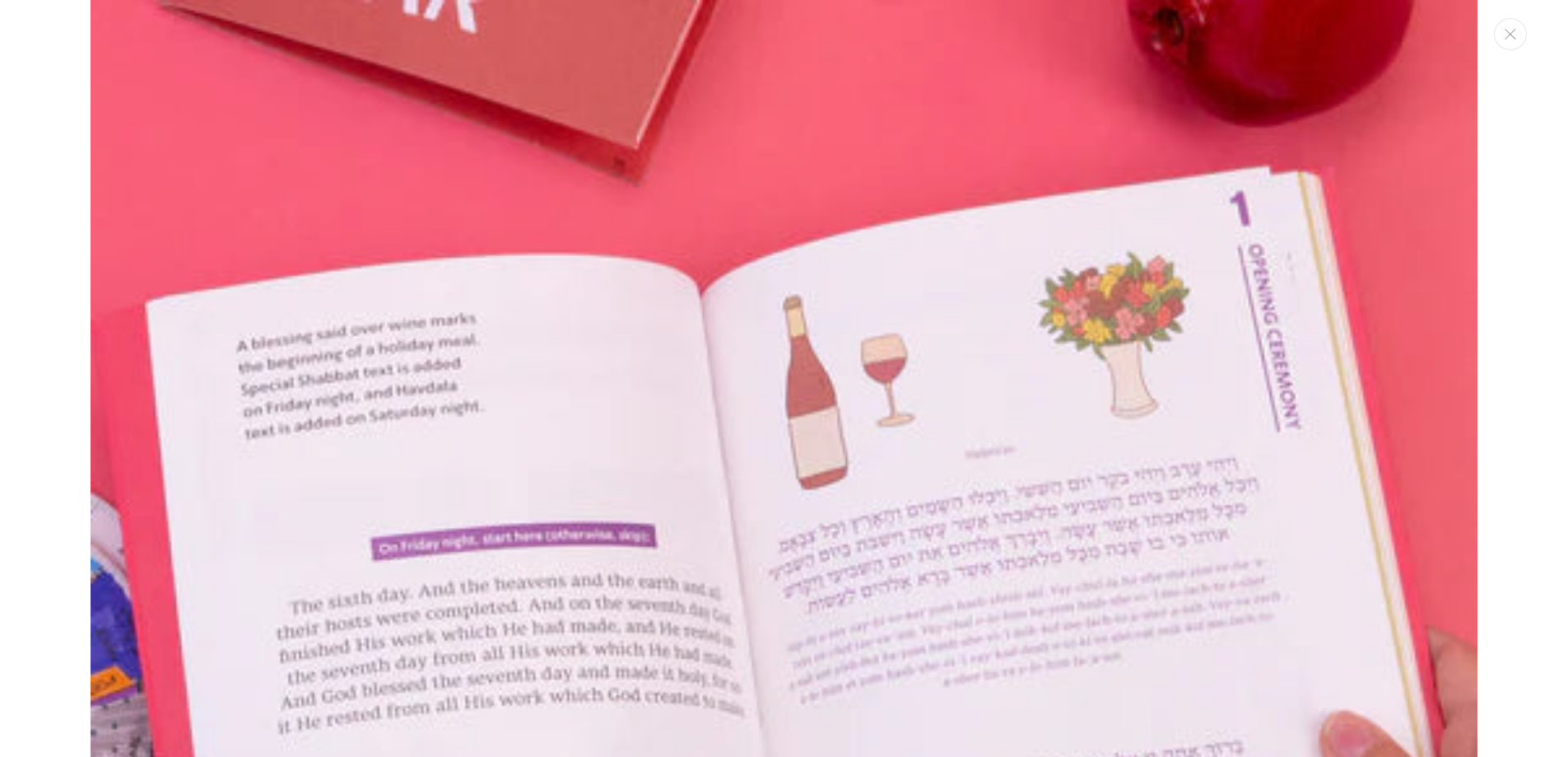
click at [766, 400] on img "Media gallery" at bounding box center [783, 693] width 1386 height 1387
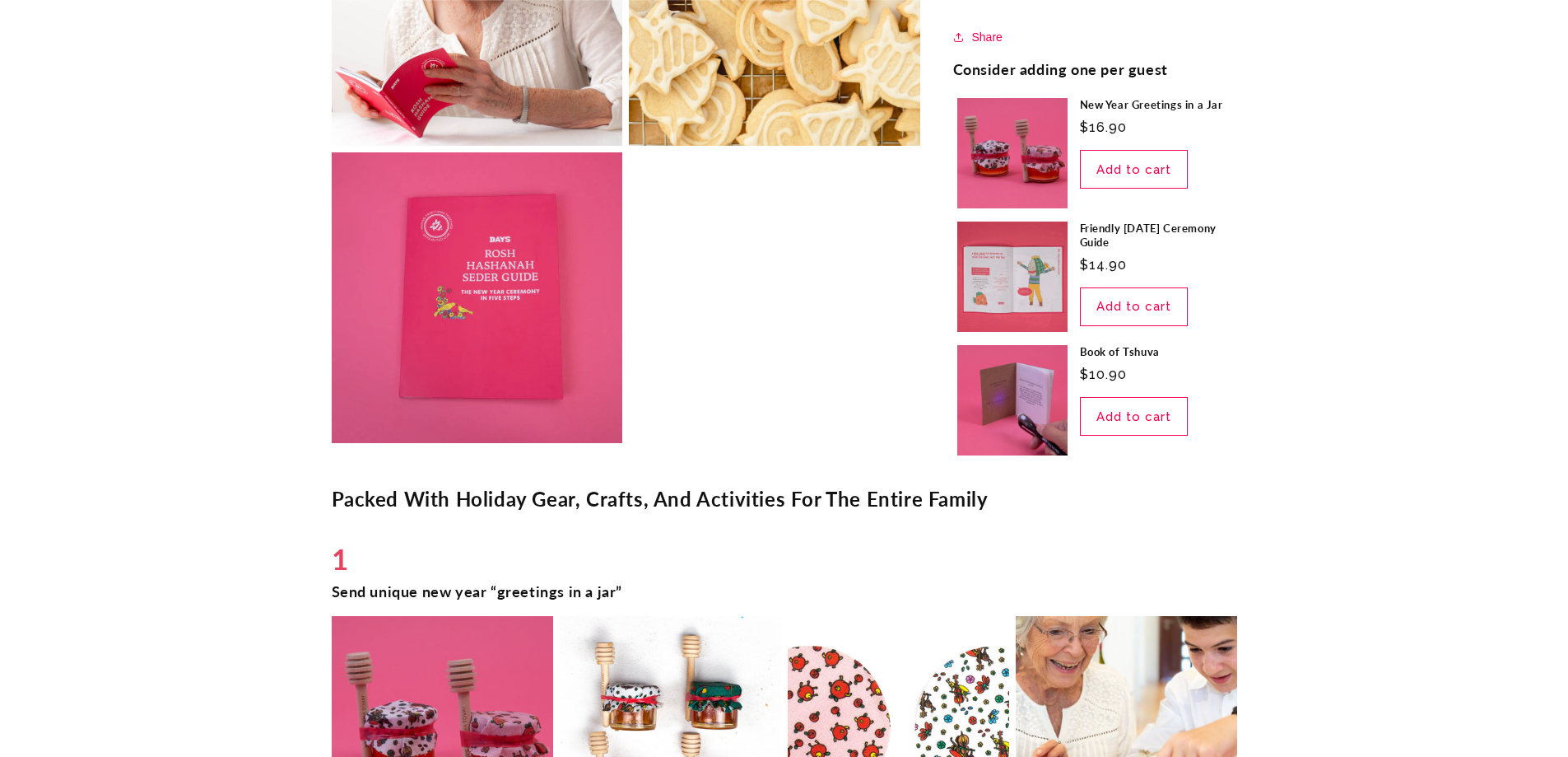
scroll to position [2388, 0]
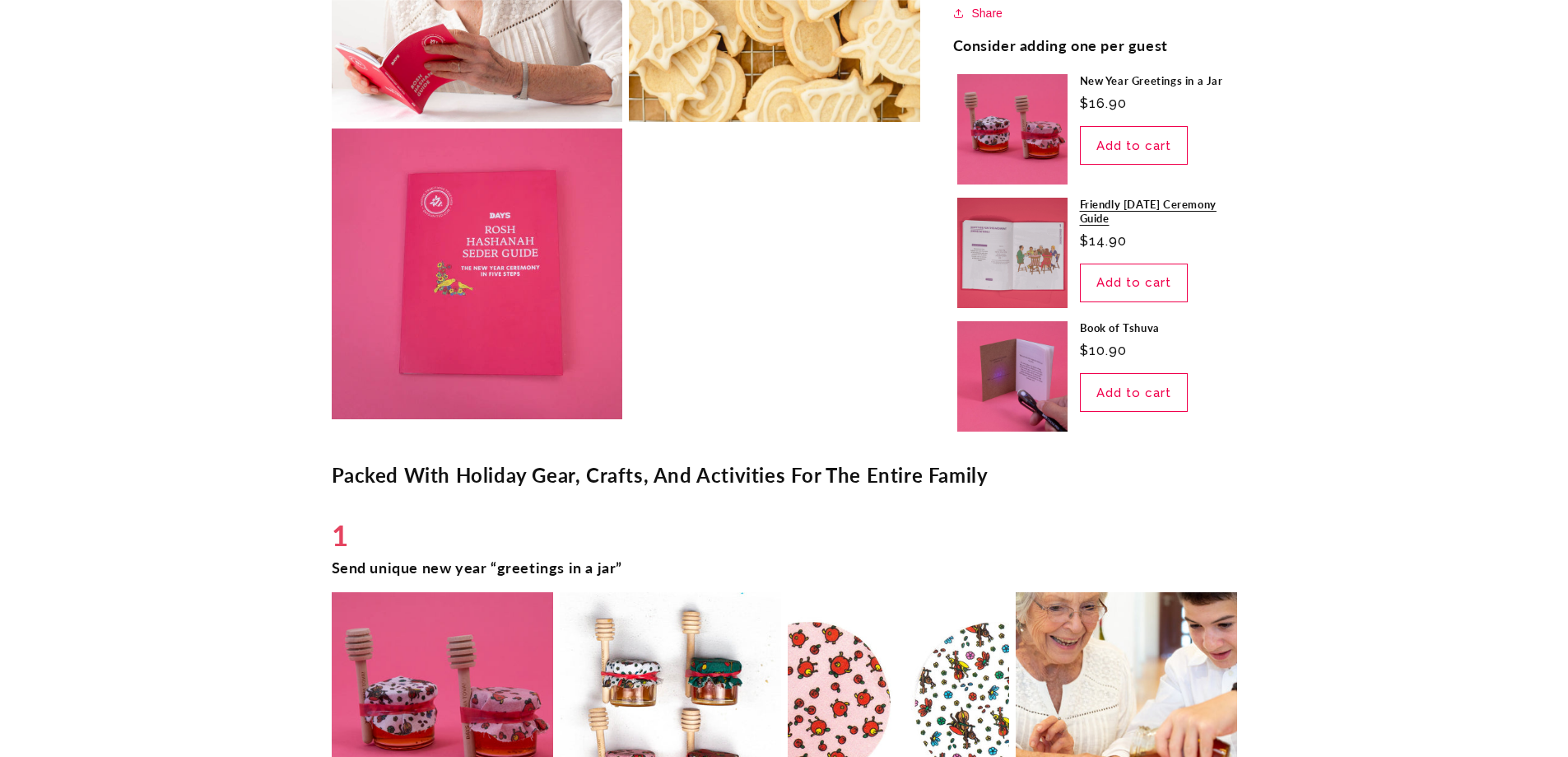
click at [1127, 218] on link "Friendly [DATE] Ceremony Guide" at bounding box center [1156, 211] width 153 height 28
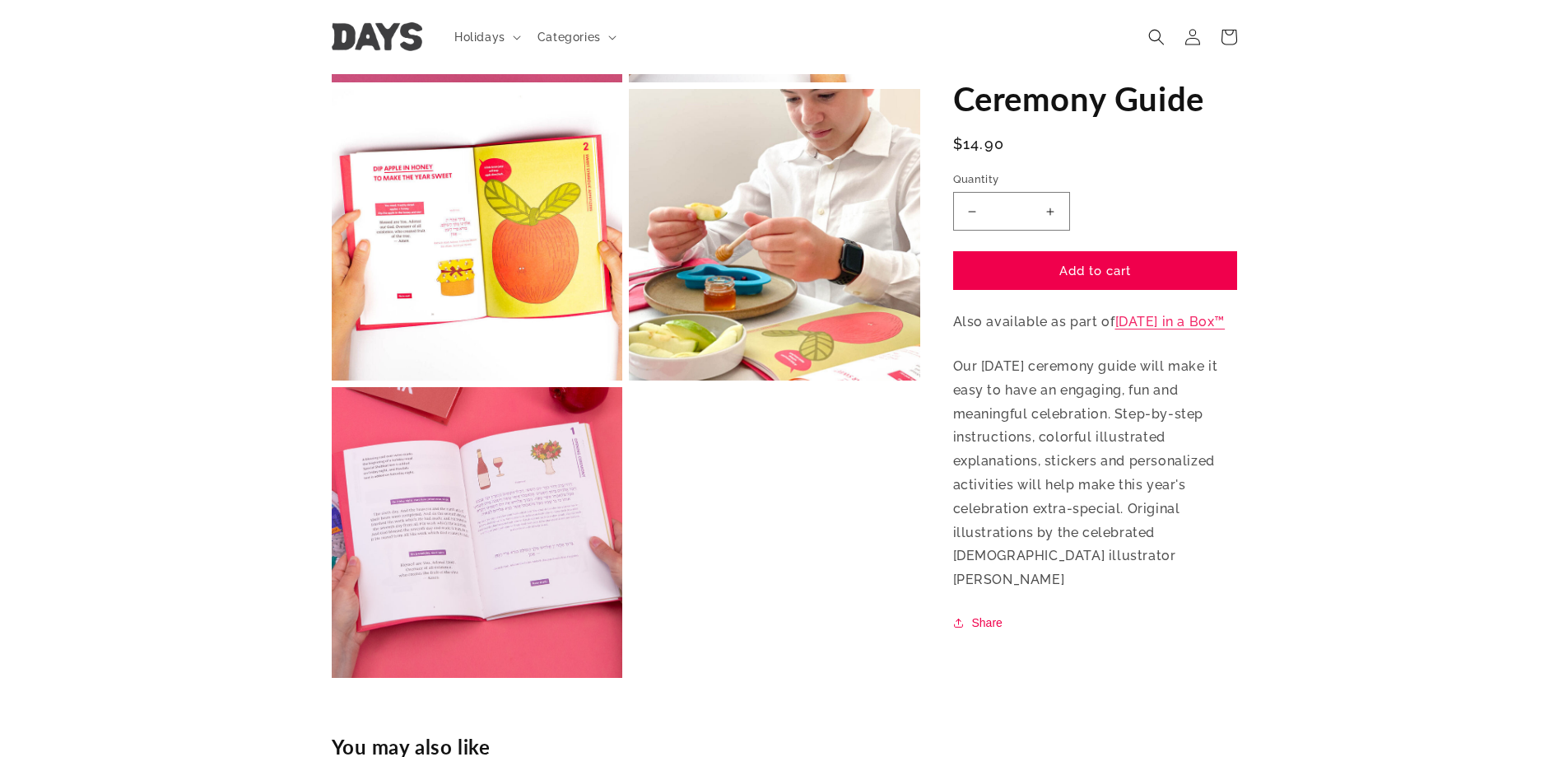
scroll to position [938, 0]
